Goal: Task Accomplishment & Management: Complete application form

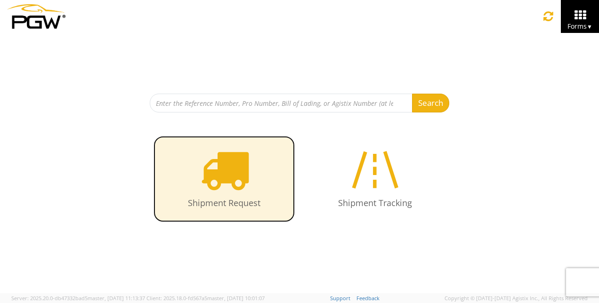
click at [218, 172] on icon at bounding box center [224, 169] width 48 height 48
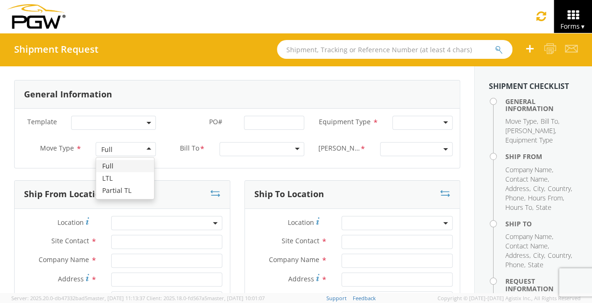
click at [121, 150] on div "Full" at bounding box center [126, 149] width 60 height 14
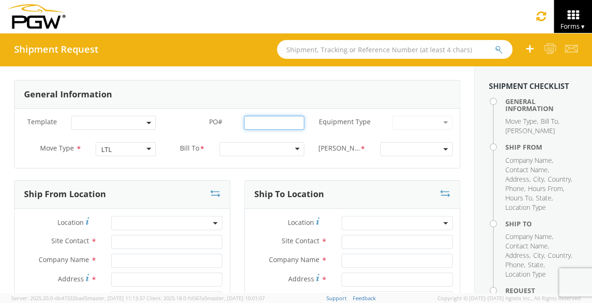
click at [269, 124] on input "PO# *" at bounding box center [274, 123] width 60 height 14
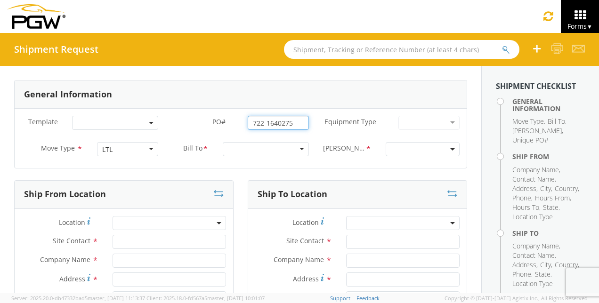
type input "722-1640275"
click at [264, 147] on div at bounding box center [266, 149] width 86 height 14
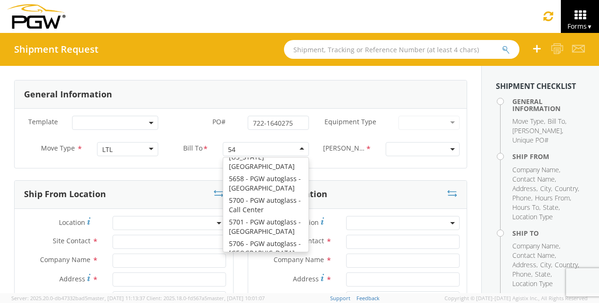
scroll to position [2, 0]
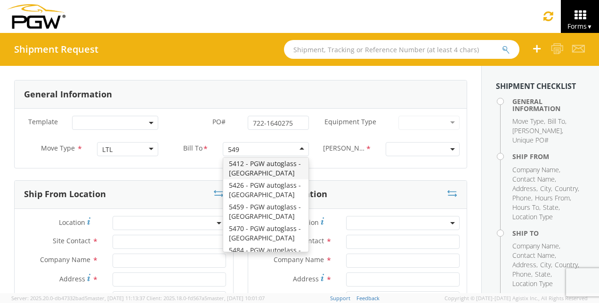
type input "5492"
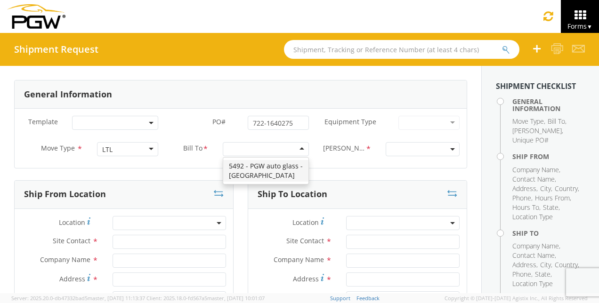
scroll to position [0, 0]
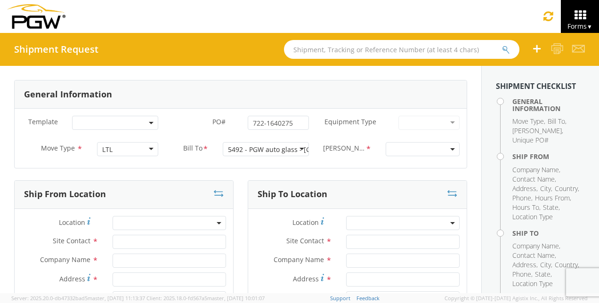
click at [421, 152] on span at bounding box center [423, 149] width 74 height 14
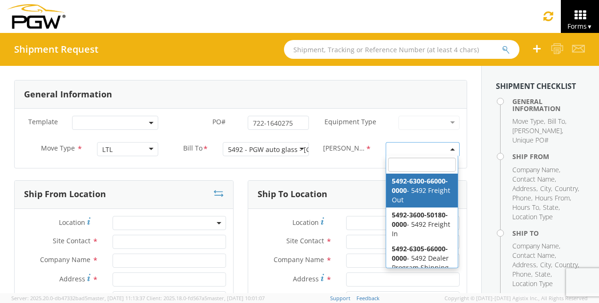
select select "5492-6300-66000-0000"
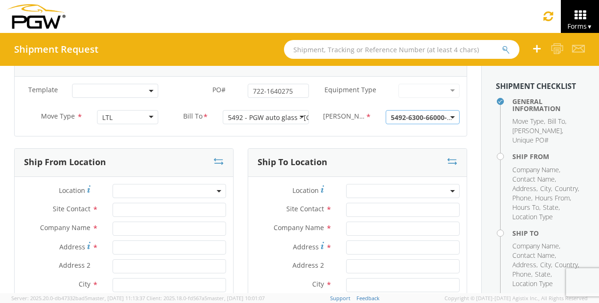
scroll to position [47, 0]
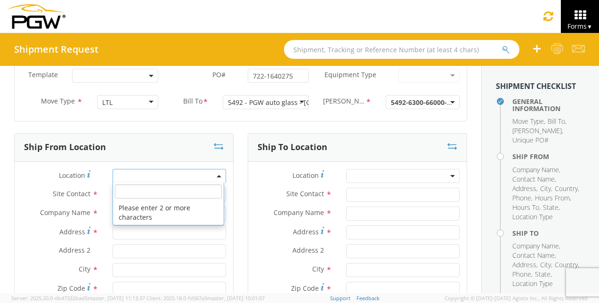
click at [153, 174] on span at bounding box center [168, 176] width 113 height 14
click at [151, 193] on input "search" at bounding box center [168, 192] width 107 height 14
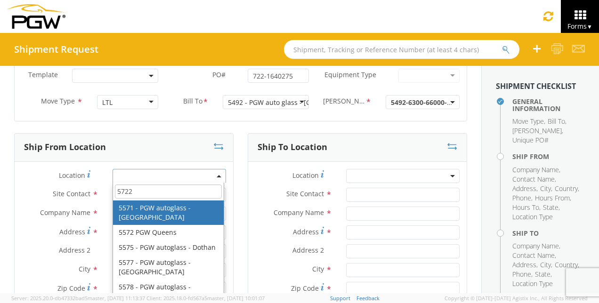
type input "5722"
type input "5722 Branch Manager"
type input "5722 - PGW autoglass - [GEOGRAPHIC_DATA]"
type input "[STREET_ADDRESS][PERSON_NAME]"
type input "[GEOGRAPHIC_DATA]"
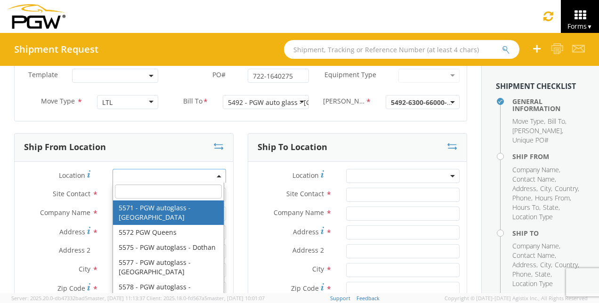
type input "77022"
type input "[EMAIL_ADDRESS][DOMAIN_NAME]"
type input "[PHONE_NUMBER]"
type input "8:00 AM"
type input "2:00 PM"
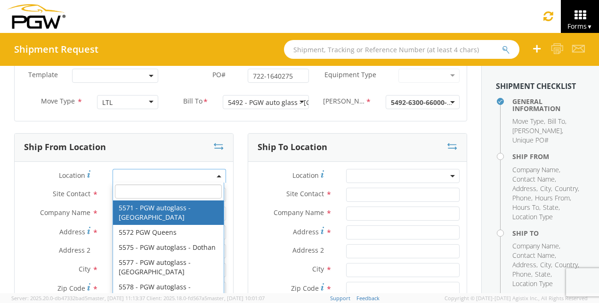
select select "28481"
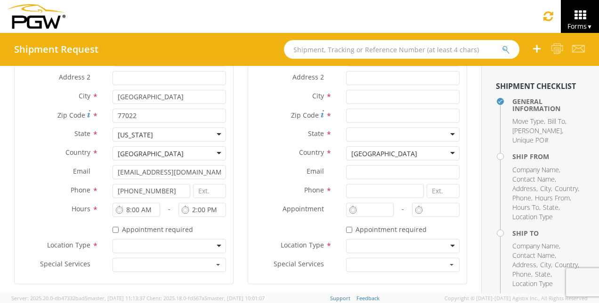
scroll to position [235, 0]
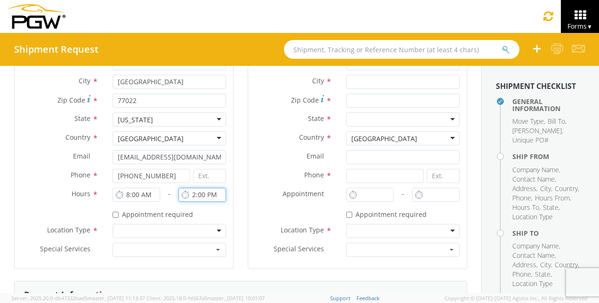
click at [194, 196] on input "2:00 PM" at bounding box center [202, 195] width 48 height 14
type input "4:00 PM"
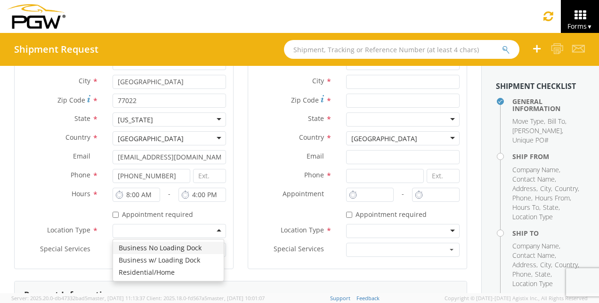
click at [161, 230] on div at bounding box center [168, 231] width 113 height 14
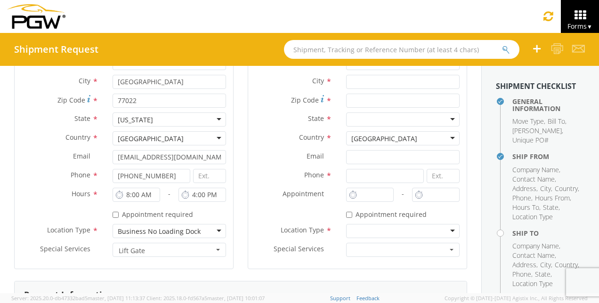
click at [173, 225] on div "Business No Loading Dock" at bounding box center [168, 231] width 113 height 14
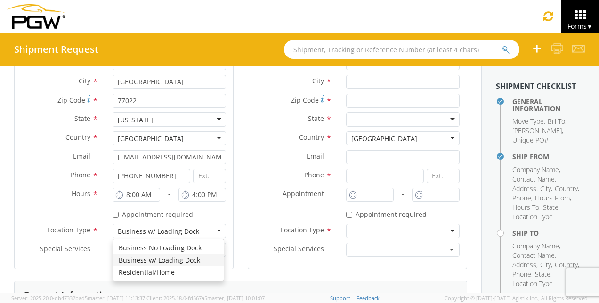
click at [182, 231] on div "Business w/ Loading Dock" at bounding box center [158, 231] width 81 height 9
click at [171, 262] on div "Location * 5722 - PGW autoglass - [GEOGRAPHIC_DATA] 5722 - PGW autoglass - [GEO…" at bounding box center [124, 121] width 218 height 295
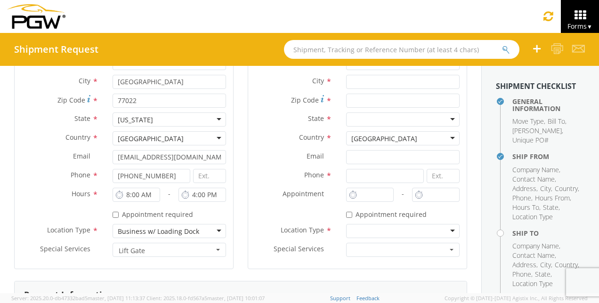
click at [181, 251] on span "Lift Gate" at bounding box center [166, 250] width 95 height 9
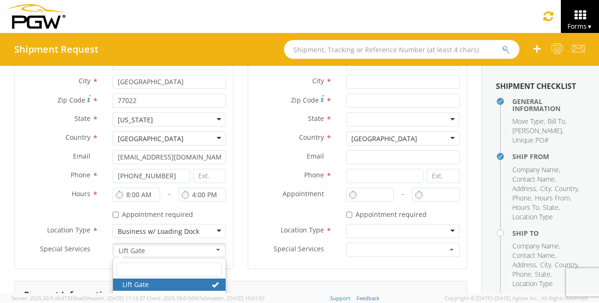
click at [162, 283] on link "Lift Gate" at bounding box center [169, 285] width 112 height 12
click at [264, 198] on label "Appointment *" at bounding box center [293, 194] width 91 height 12
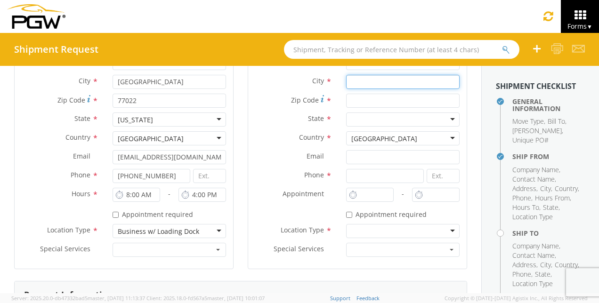
click at [378, 79] on input "text" at bounding box center [402, 82] width 113 height 14
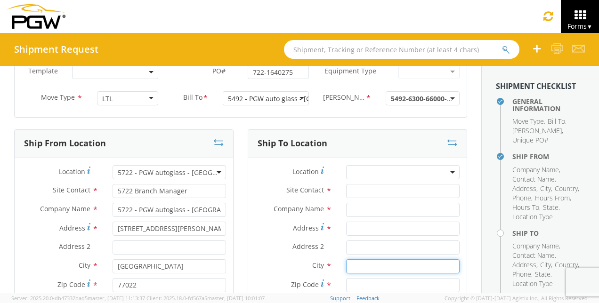
scroll to position [47, 0]
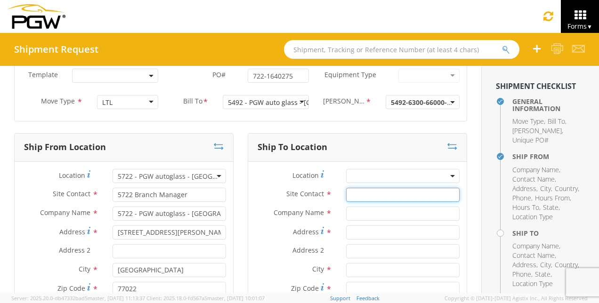
click at [346, 194] on input "text" at bounding box center [402, 195] width 113 height 14
type input "[PERSON_NAME]"
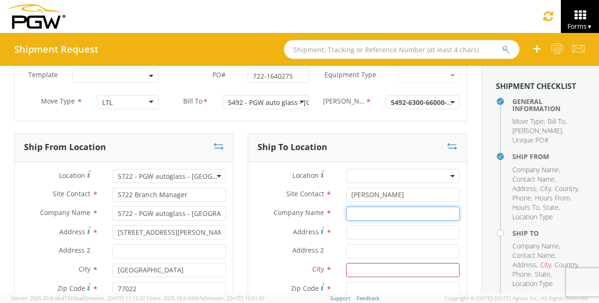
type input "s"
type input "[PERSON_NAME]'S RIVERSIDE"
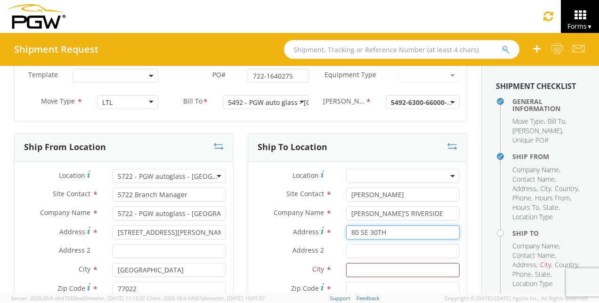
type input "80 SE 30TH"
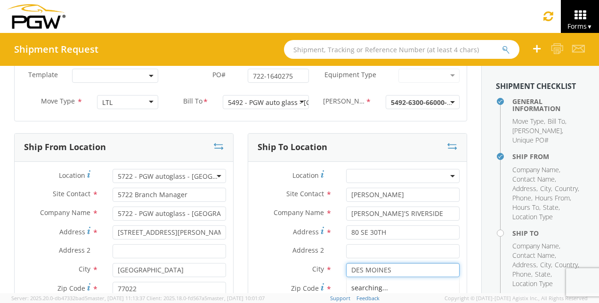
type input "DES MOINES"
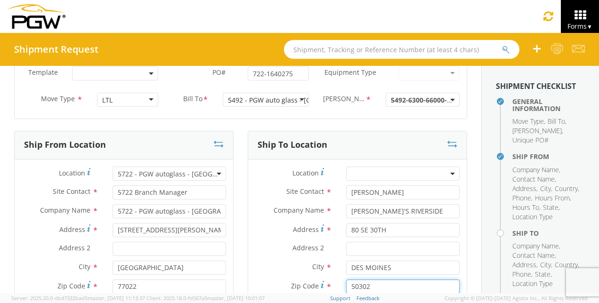
type input "50302"
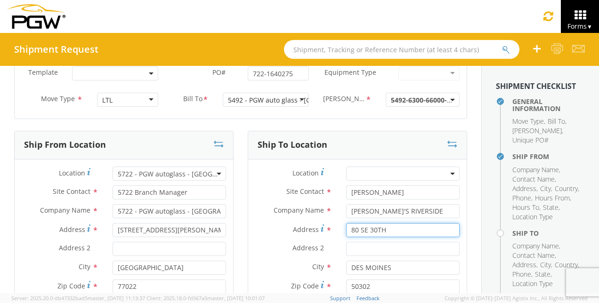
click at [355, 236] on input "80 SE 30TH" at bounding box center [402, 230] width 113 height 14
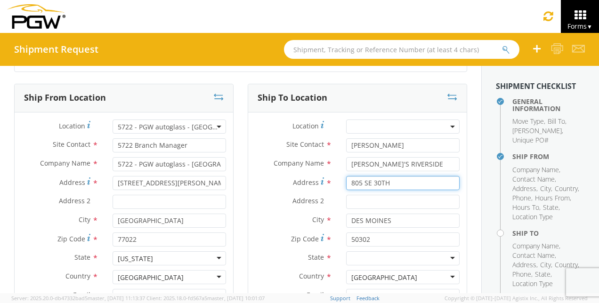
type input "805 SE 30TH"
click at [395, 257] on div at bounding box center [402, 258] width 113 height 14
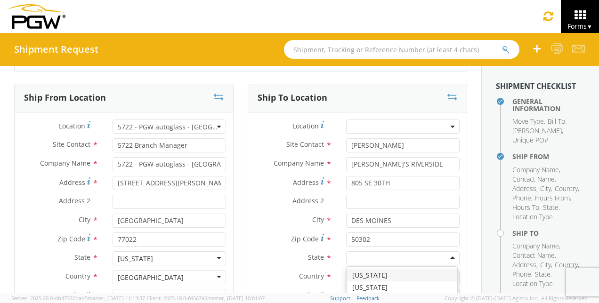
type input "I"
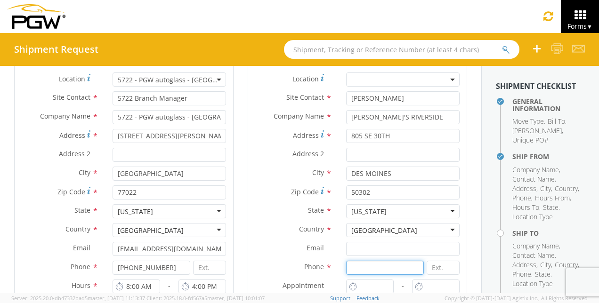
click at [372, 269] on input at bounding box center [384, 268] width 77 height 14
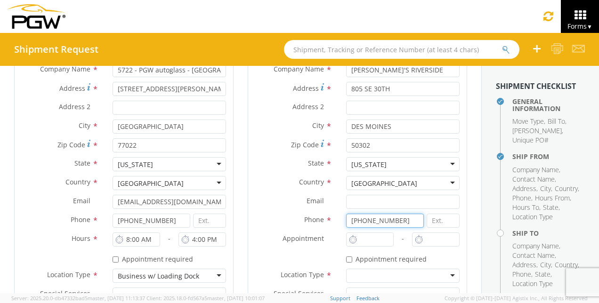
type input "[PHONE_NUMBER]"
click at [370, 242] on input "1:00 PM" at bounding box center [370, 240] width 48 height 14
type input "9:00 PM"
click at [423, 237] on input "1:00 PM" at bounding box center [436, 240] width 48 height 14
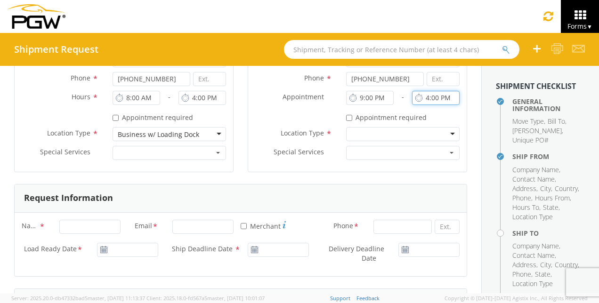
scroll to position [379, 0]
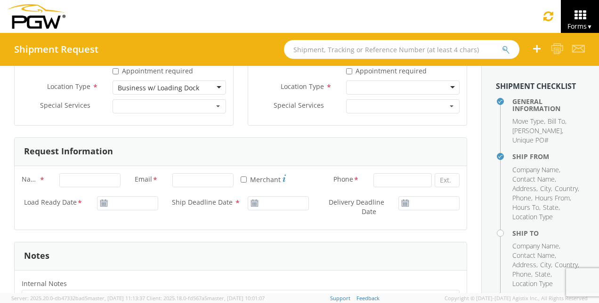
type input "4:00 PM"
click at [76, 180] on input "Name *" at bounding box center [89, 180] width 61 height 14
type input "[PERSON_NAME]"
type input "[EMAIL_ADDRESS][DOMAIN_NAME]"
type input "8327315625"
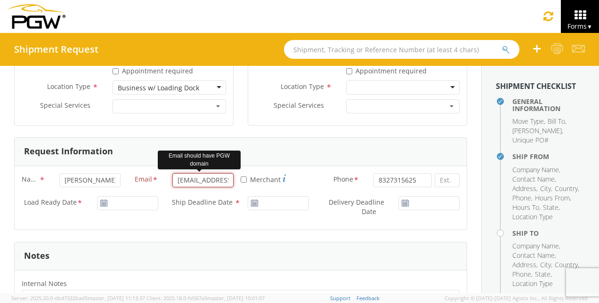
click at [193, 179] on input "[EMAIL_ADDRESS][DOMAIN_NAME]" at bounding box center [202, 180] width 61 height 14
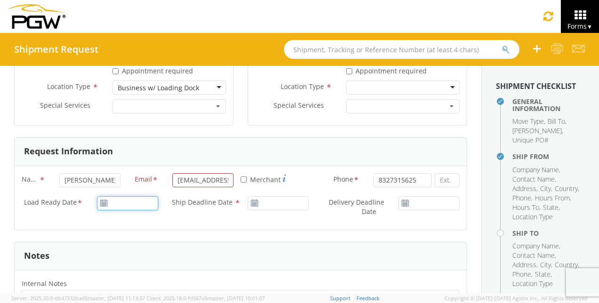
type input "[DATE]"
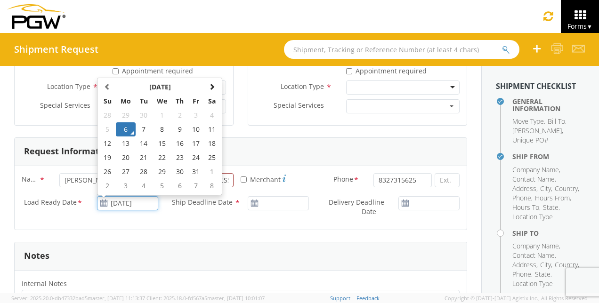
click at [121, 201] on input "[DATE]" at bounding box center [127, 203] width 61 height 14
click at [126, 129] on td "6" at bounding box center [126, 129] width 20 height 14
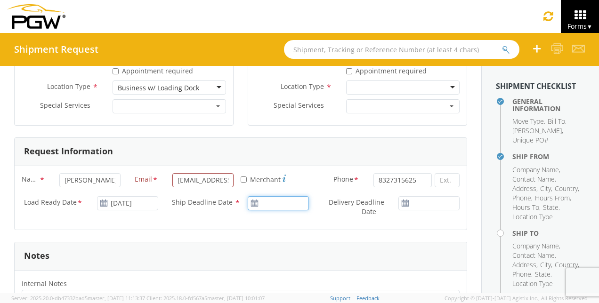
type input "[DATE]"
click at [270, 202] on input "[DATE]" at bounding box center [278, 203] width 61 height 14
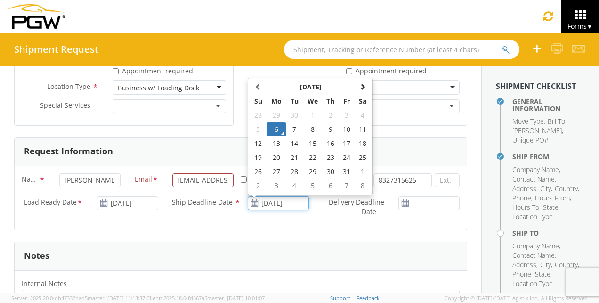
click at [268, 126] on td "6" at bounding box center [276, 129] width 20 height 14
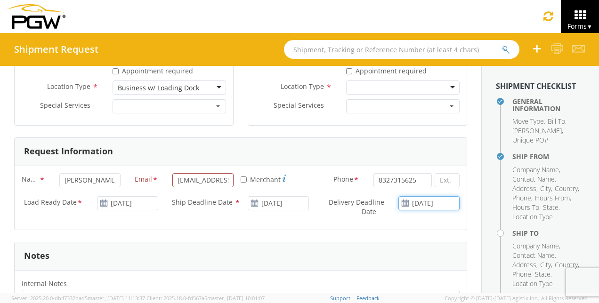
click at [415, 200] on input "[DATE]" at bounding box center [428, 203] width 61 height 14
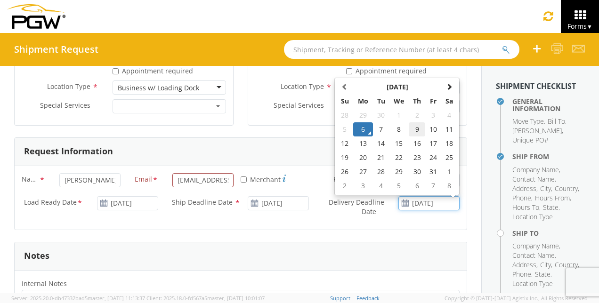
drag, startPoint x: 415, startPoint y: 200, endPoint x: 413, endPoint y: 127, distance: 72.5
click at [414, 127] on td "9" at bounding box center [417, 129] width 16 height 14
type input "[DATE]"
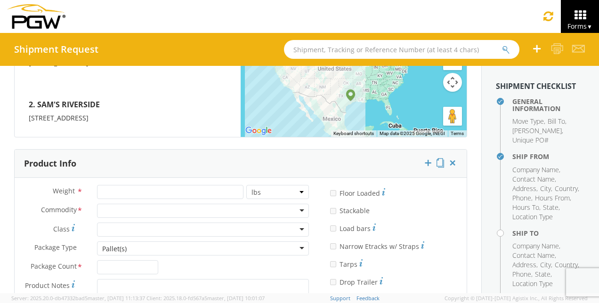
scroll to position [850, 0]
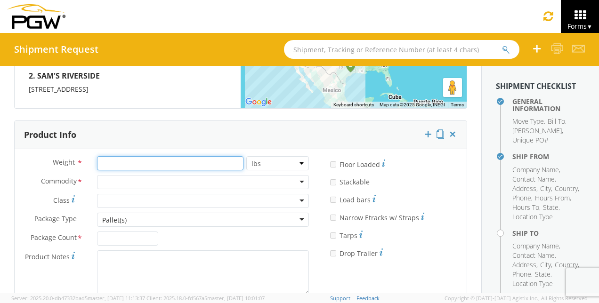
click at [153, 164] on input "number" at bounding box center [170, 163] width 146 height 14
type input "750"
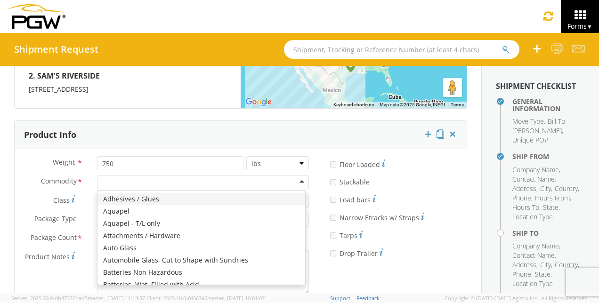
click at [147, 175] on div at bounding box center [203, 182] width 212 height 14
type input "M"
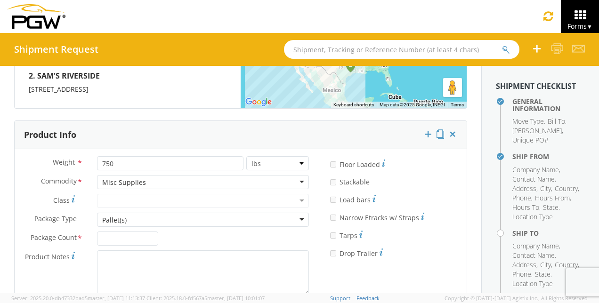
scroll to position [0, 0]
click at [137, 237] on input "Package Count *" at bounding box center [127, 239] width 61 height 14
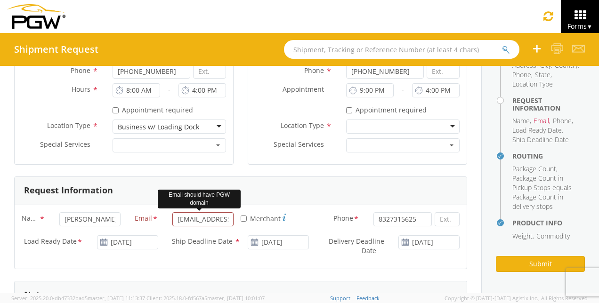
scroll to position [325, 0]
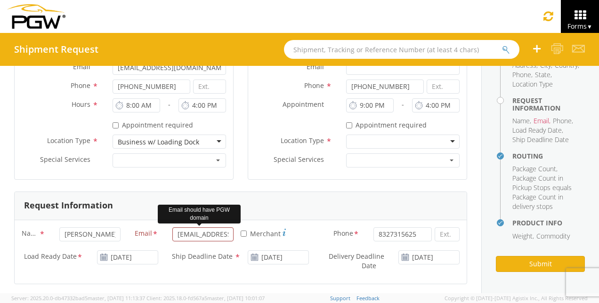
type input "1"
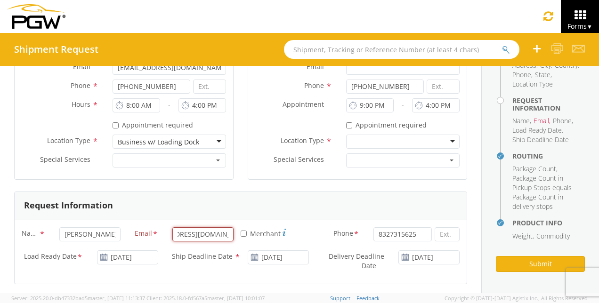
drag, startPoint x: 174, startPoint y: 232, endPoint x: 248, endPoint y: 235, distance: 74.0
click at [248, 235] on div "Name * [PERSON_NAME] Email * [EMAIL_ADDRESS][DOMAIN_NAME] Email should have PGW…" at bounding box center [241, 238] width 452 height 23
type input "A"
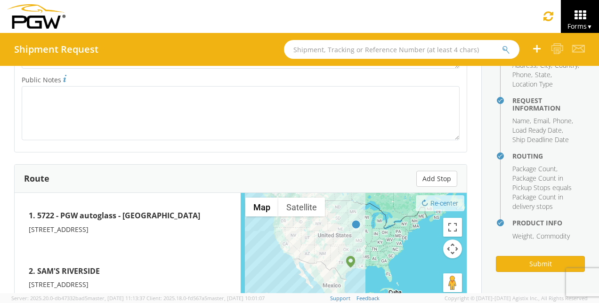
scroll to position [701, 0]
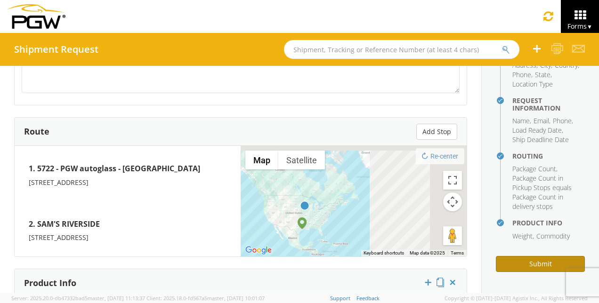
type input "[EMAIL_ADDRESS][DOMAIN_NAME]"
click at [521, 262] on button "Submit" at bounding box center [540, 264] width 89 height 16
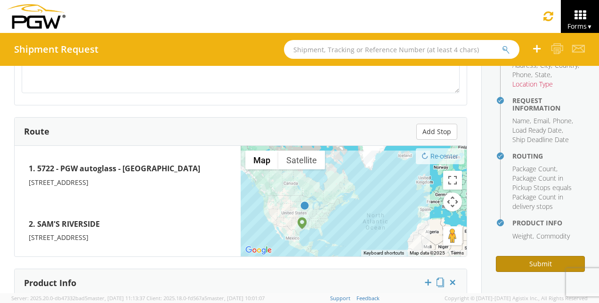
click at [539, 263] on button "Submit" at bounding box center [540, 264] width 89 height 16
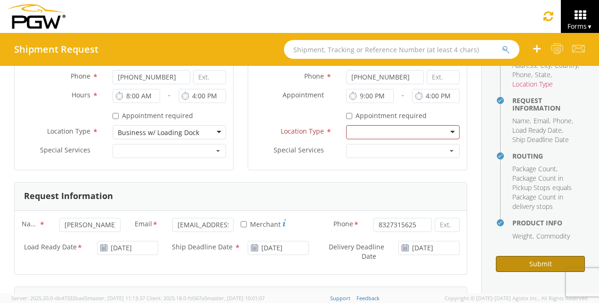
scroll to position [325, 0]
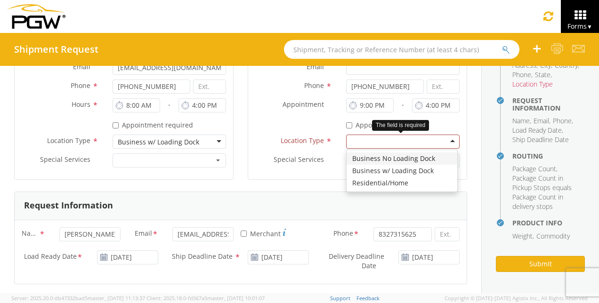
click at [377, 146] on div at bounding box center [402, 142] width 113 height 14
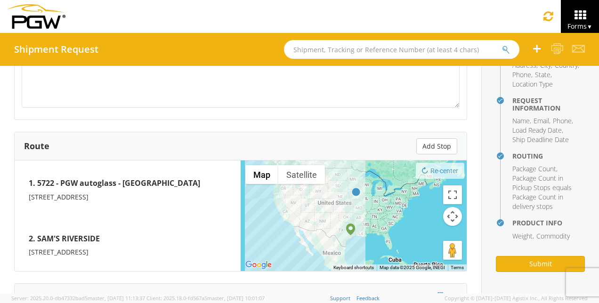
scroll to position [701, 0]
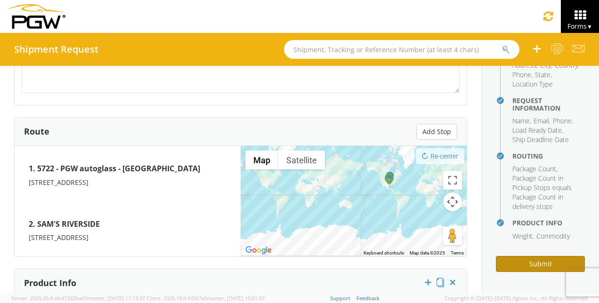
click at [540, 260] on button "Submit" at bounding box center [540, 264] width 89 height 16
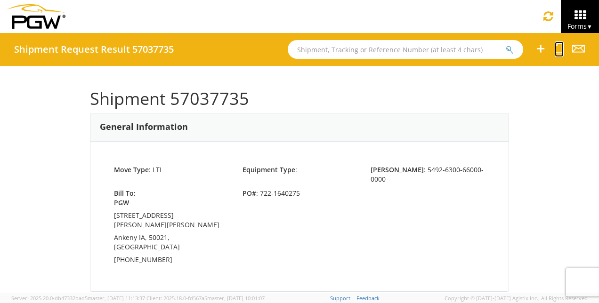
click at [557, 49] on icon at bounding box center [558, 49] width 9 height 12
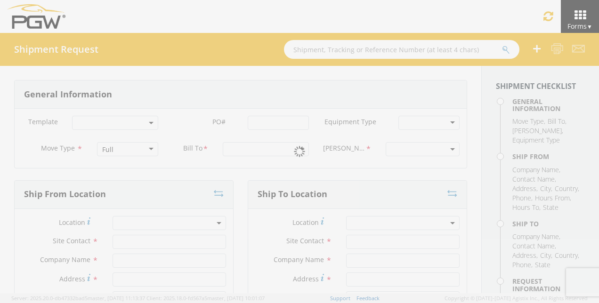
select select
type input "5722 Branch Manager"
type input "5722 - PGW autoglass - [GEOGRAPHIC_DATA]"
type input "[STREET_ADDRESS][PERSON_NAME]"
type input "[GEOGRAPHIC_DATA]"
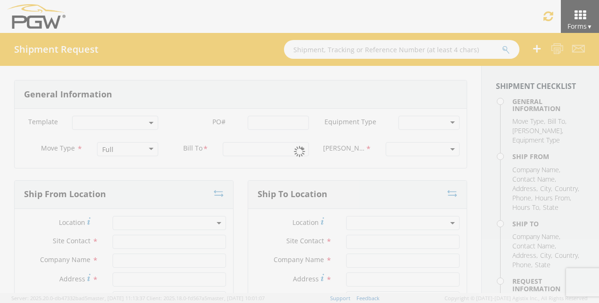
type input "77022"
type input "[EMAIL_ADDRESS][DOMAIN_NAME]"
type input "[PHONE_NUMBER]"
type input "8:00 AM"
type input "4:00 PM"
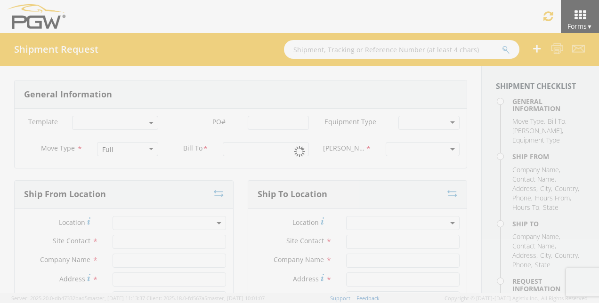
select select
type input "[PERSON_NAME]"
type input "[PERSON_NAME]'S RIVERSIDE"
type input "805 SE 30TH"
type input "DES MOINES"
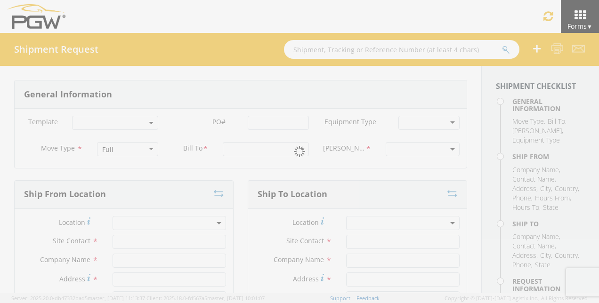
type input "50302"
type input "[PHONE_NUMBER]"
type input "9:00 PM"
type input "10:00 PM"
type input "[PERSON_NAME]"
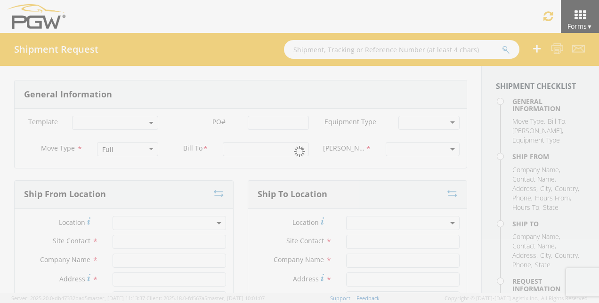
type input "[EMAIL_ADDRESS][DOMAIN_NAME]"
type input "8327315625"
type input "750"
type input "1"
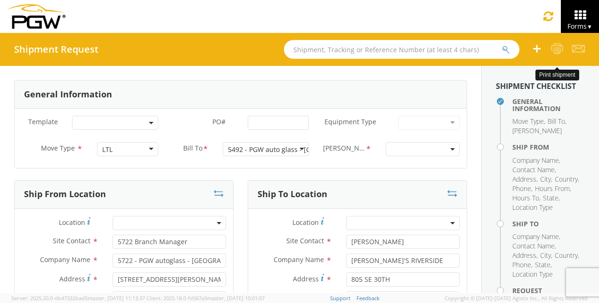
select select "5492-6300-66000-0000"
select select "28481"
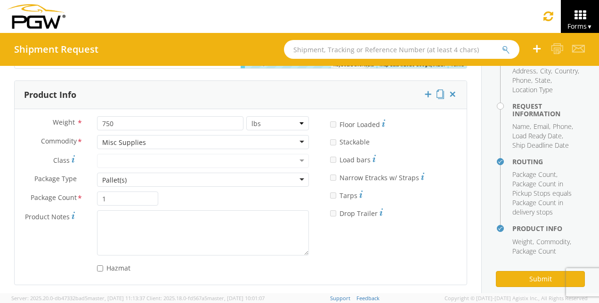
scroll to position [208, 0]
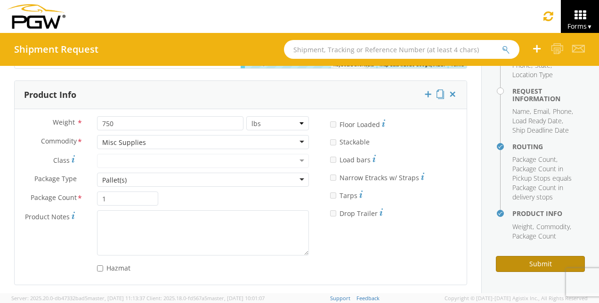
click at [512, 264] on button "Submit" at bounding box center [540, 264] width 89 height 16
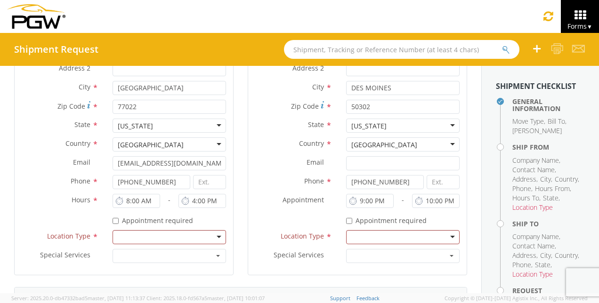
scroll to position [212, 0]
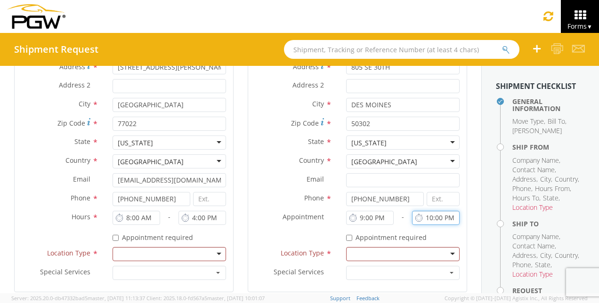
click at [426, 214] on input "10:00 PM" at bounding box center [436, 218] width 48 height 14
click at [431, 243] on div "* Appointment required" at bounding box center [357, 238] width 218 height 17
click at [426, 215] on input "10:00 PM" at bounding box center [436, 218] width 48 height 14
type input "4:00 PM"
click at [218, 249] on div at bounding box center [168, 254] width 113 height 14
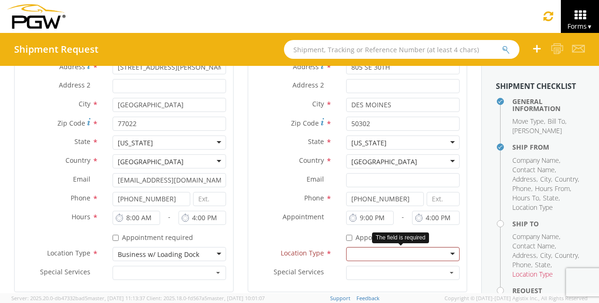
click at [386, 251] on div at bounding box center [402, 254] width 113 height 14
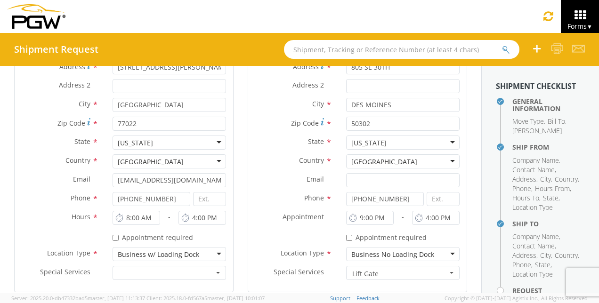
scroll to position [12, 0]
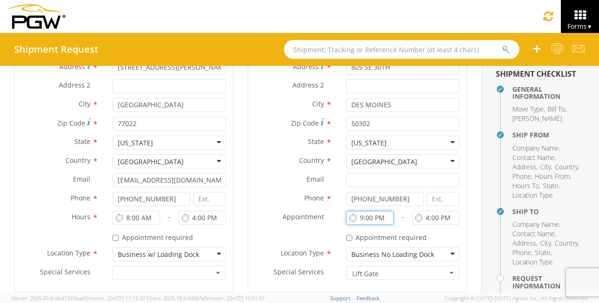
click at [373, 214] on input "9:00 PM" at bounding box center [370, 218] width 48 height 14
click at [376, 217] on input "9:00 PM" at bounding box center [370, 218] width 48 height 14
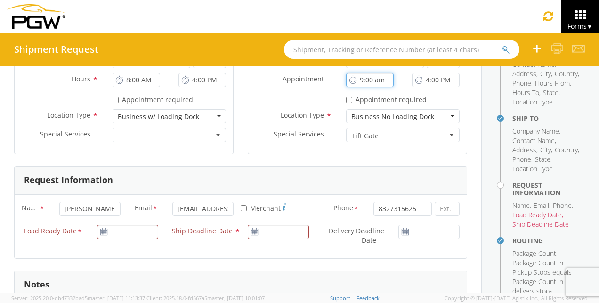
scroll to position [388, 0]
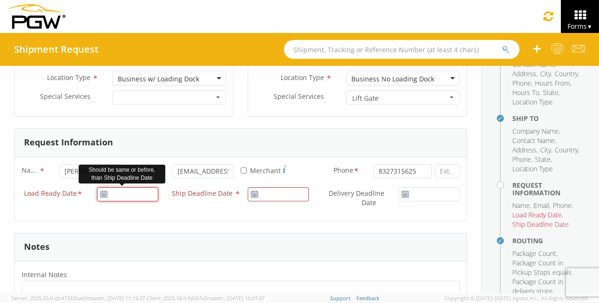
type input "9:00 AM"
type input "[DATE]"
click at [134, 198] on input "[DATE]" at bounding box center [127, 194] width 61 height 14
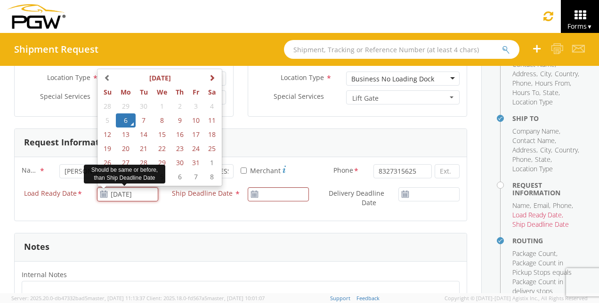
click at [126, 120] on td "6" at bounding box center [126, 120] width 20 height 14
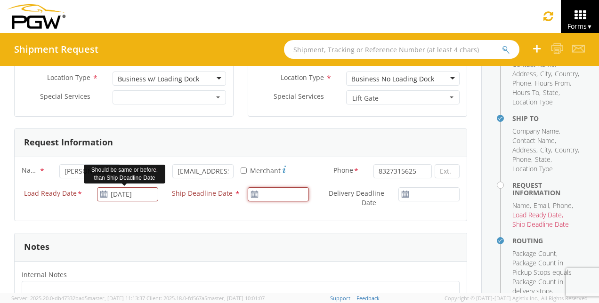
type input "[DATE]"
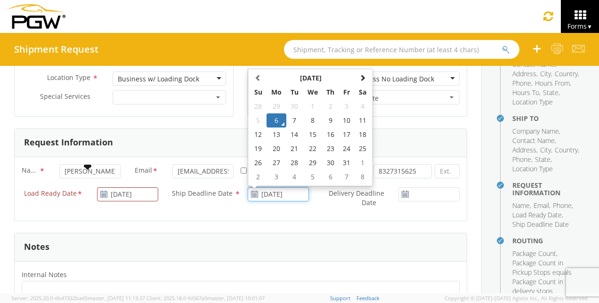
click at [268, 192] on input "[DATE]" at bounding box center [278, 194] width 61 height 14
click at [276, 114] on td "6" at bounding box center [276, 120] width 20 height 14
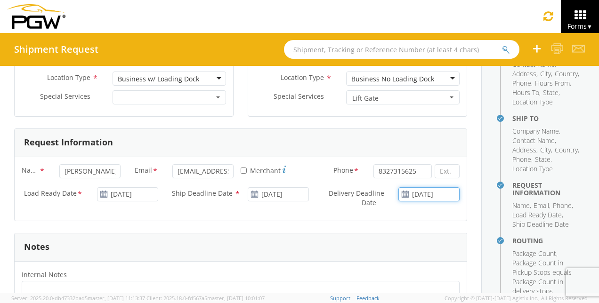
click at [436, 190] on input "[DATE]" at bounding box center [428, 194] width 61 height 14
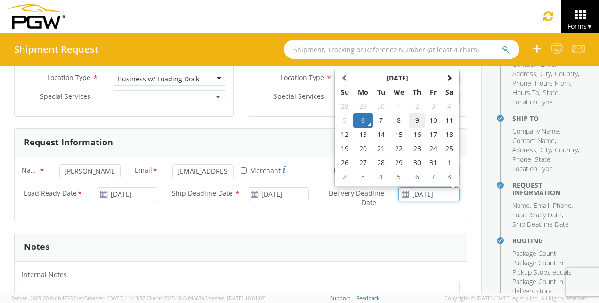
click at [412, 117] on td "9" at bounding box center [417, 120] width 16 height 14
type input "[DATE]"
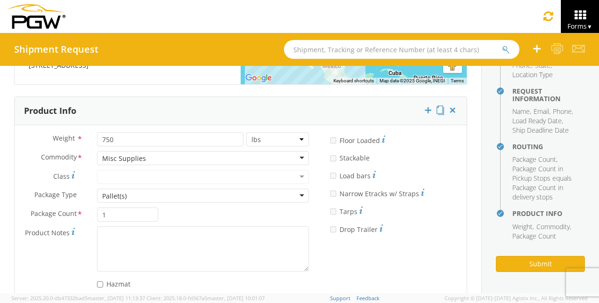
scroll to position [890, 0]
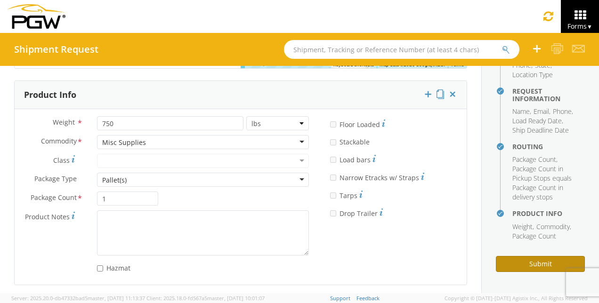
click at [524, 258] on button "Submit" at bounding box center [540, 264] width 89 height 16
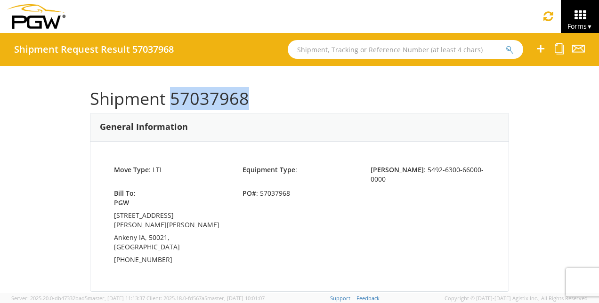
drag, startPoint x: 168, startPoint y: 95, endPoint x: 249, endPoint y: 99, distance: 81.1
click at [249, 99] on h1 "Shipment 57037968" at bounding box center [299, 98] width 419 height 19
copy h1 "57037968"
click at [311, 48] on input "text" at bounding box center [405, 49] width 235 height 19
paste input "57037968"
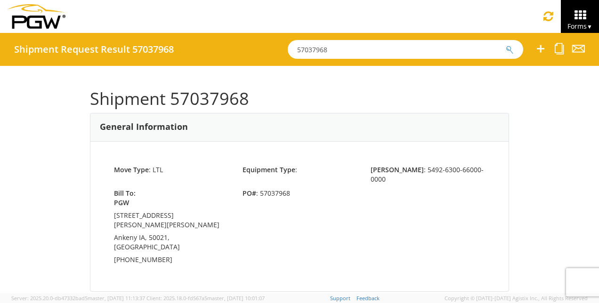
click at [510, 47] on icon "submit" at bounding box center [510, 50] width 8 height 8
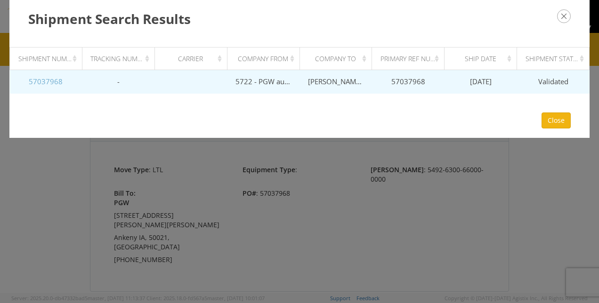
click at [42, 82] on link "57037968" at bounding box center [46, 81] width 34 height 9
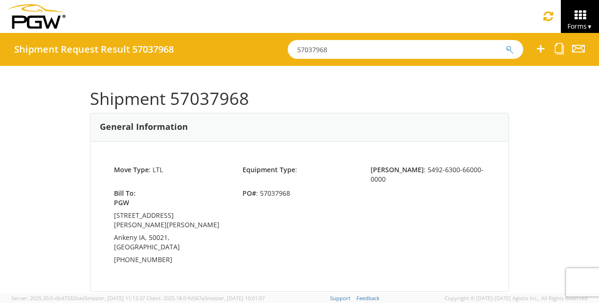
click at [510, 51] on icon "submit" at bounding box center [510, 50] width 8 height 8
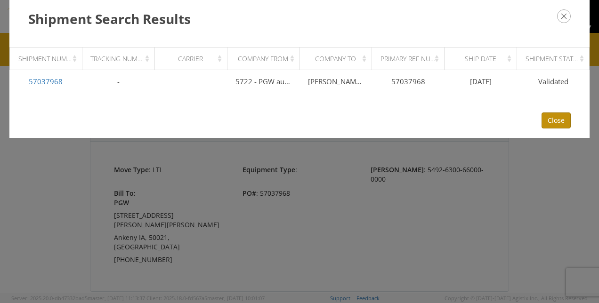
click at [554, 117] on button "Close" at bounding box center [555, 120] width 29 height 16
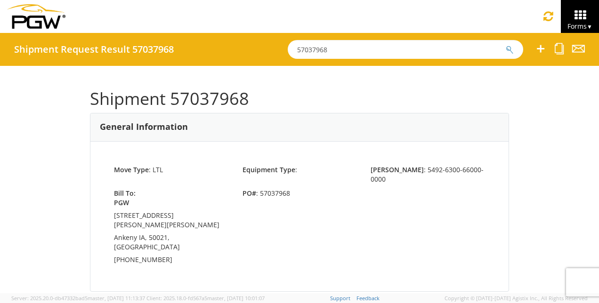
click at [349, 50] on input "57037968" at bounding box center [405, 49] width 235 height 19
type input "57037967"
click at [507, 51] on icon "submit" at bounding box center [510, 50] width 8 height 8
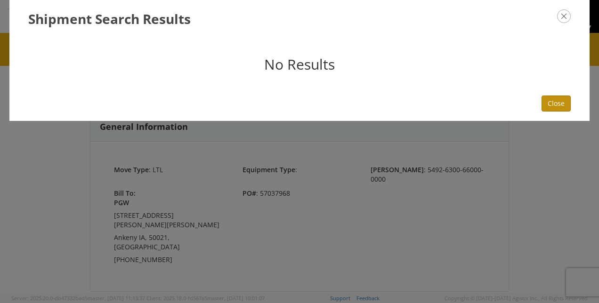
click at [565, 106] on button "Close" at bounding box center [555, 104] width 29 height 16
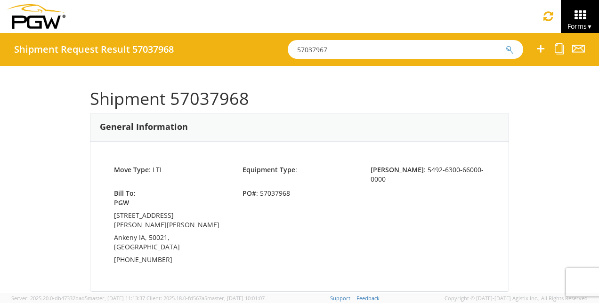
click at [542, 47] on icon at bounding box center [540, 49] width 11 height 12
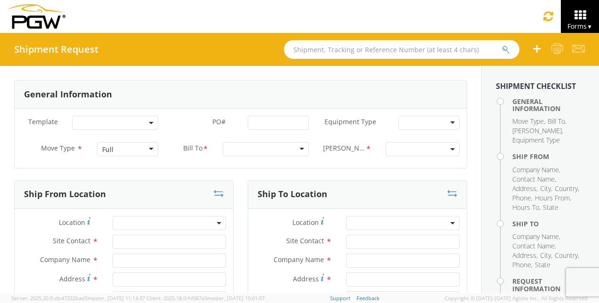
click at [417, 40] on input "text" at bounding box center [401, 49] width 235 height 19
paste input "57037968"
type input "57037968"
click at [508, 47] on icon "submit" at bounding box center [506, 50] width 8 height 8
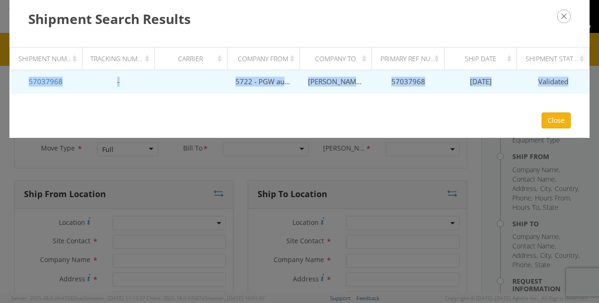
drag, startPoint x: 25, startPoint y: 80, endPoint x: 563, endPoint y: 81, distance: 537.5
click at [563, 81] on tr "57037968 - 5722 - PGW autoglass - [GEOGRAPHIC_DATA] SAM'S RIVERSIDE 57037968 [D…" at bounding box center [299, 82] width 579 height 24
copy tr "57037968 - 5722 - PGW autoglass - [GEOGRAPHIC_DATA] SAM'S RIVERSIDE 57037968 [D…"
